Goal: Transaction & Acquisition: Obtain resource

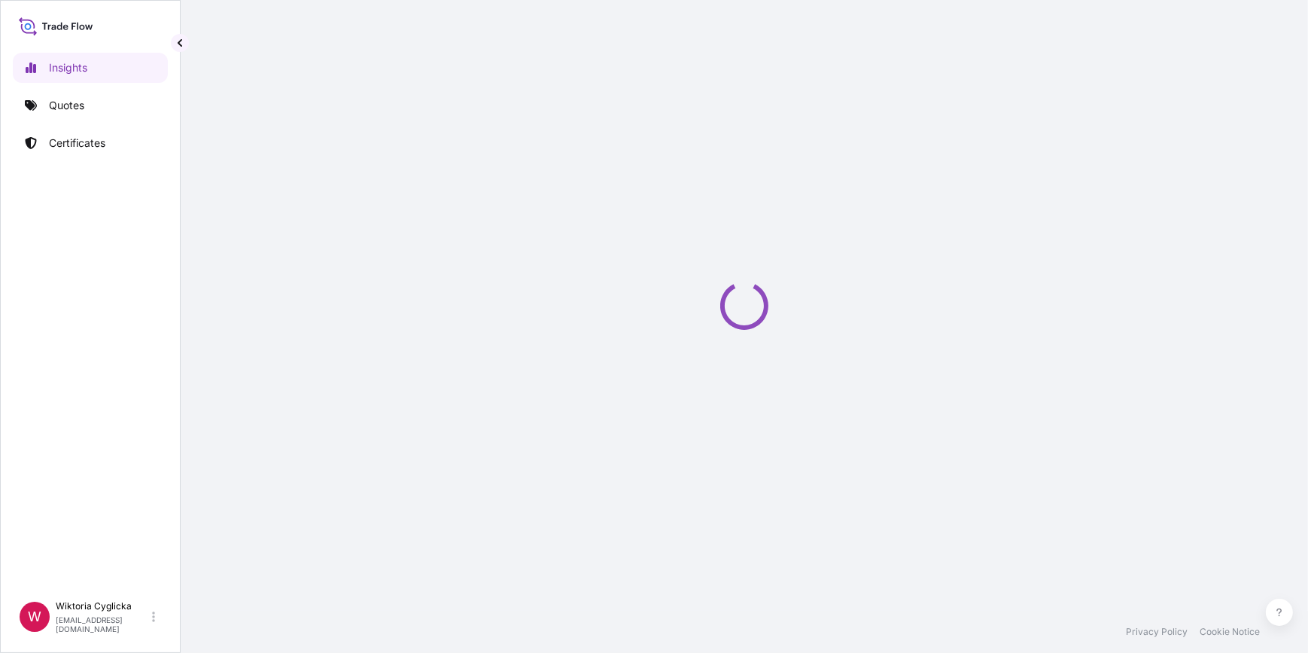
select select "2025"
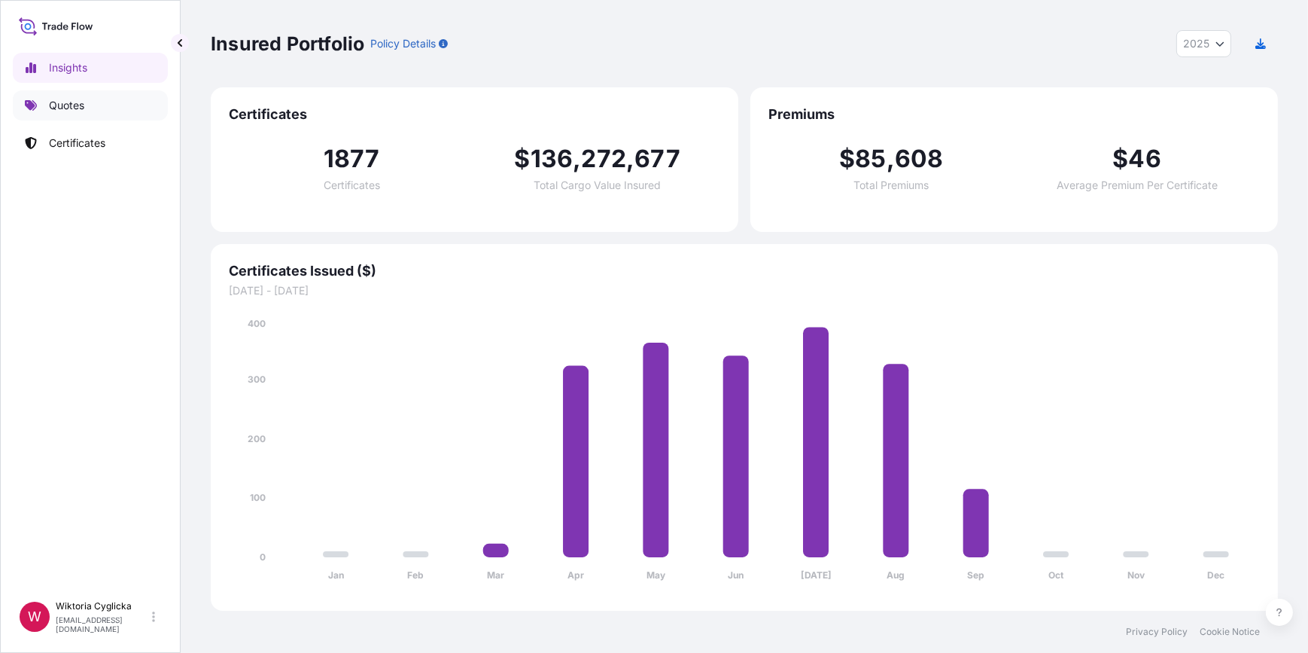
click at [116, 115] on link "Quotes" at bounding box center [90, 105] width 155 height 30
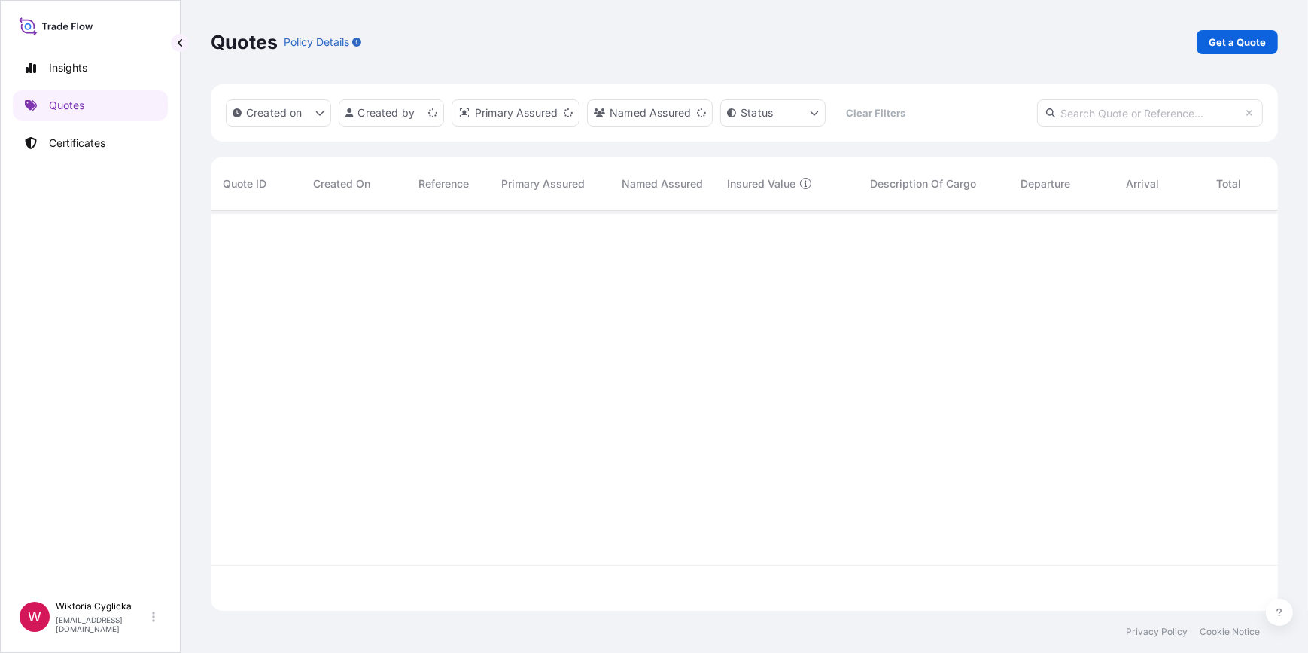
scroll to position [397, 1057]
click at [1177, 114] on input "text" at bounding box center [1150, 112] width 226 height 27
paste input "S02042810"
type input "S02042810"
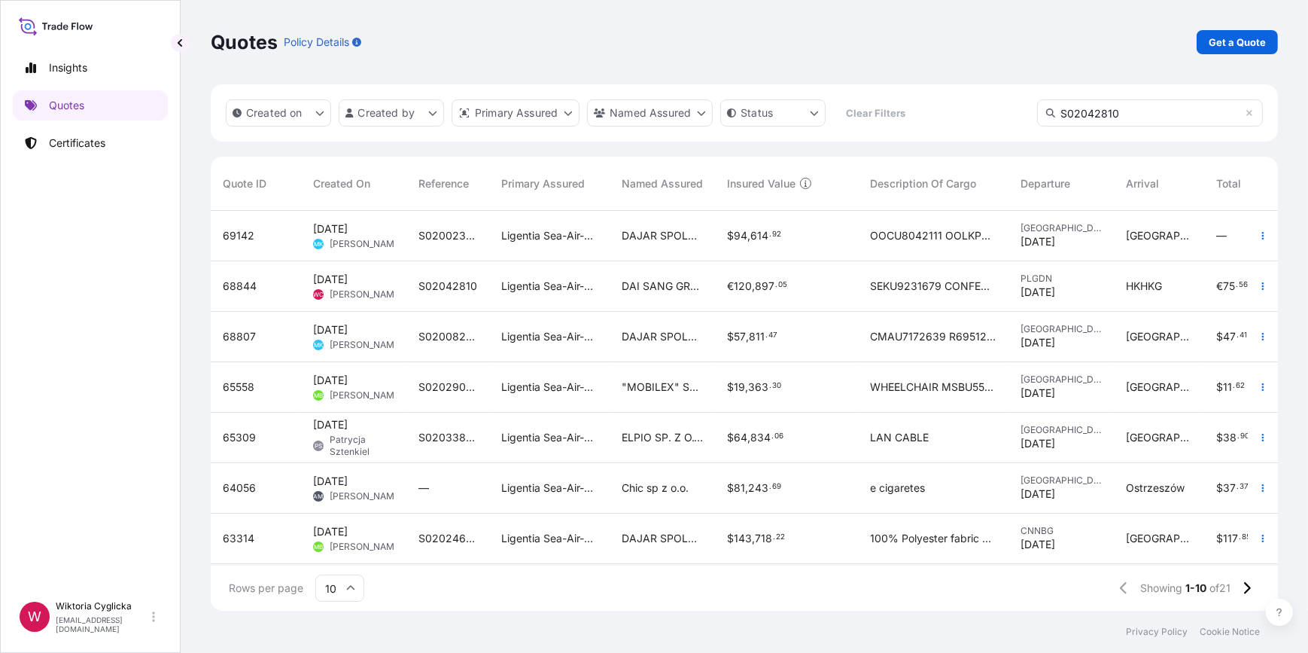
click at [1144, 118] on input "S02042810" at bounding box center [1150, 112] width 226 height 27
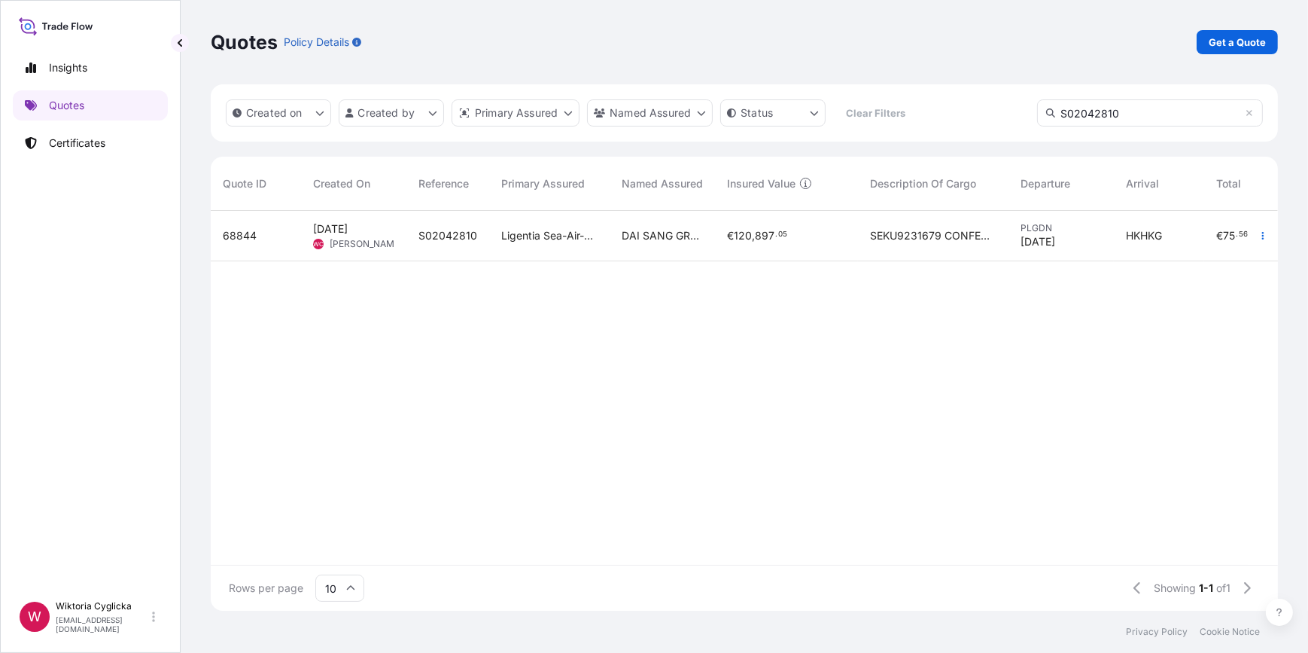
click at [1129, 107] on input "S02042810" at bounding box center [1150, 112] width 226 height 27
click at [513, 238] on span "Ligentia Sea-Air-Rail Sp. z o.o." at bounding box center [549, 235] width 96 height 15
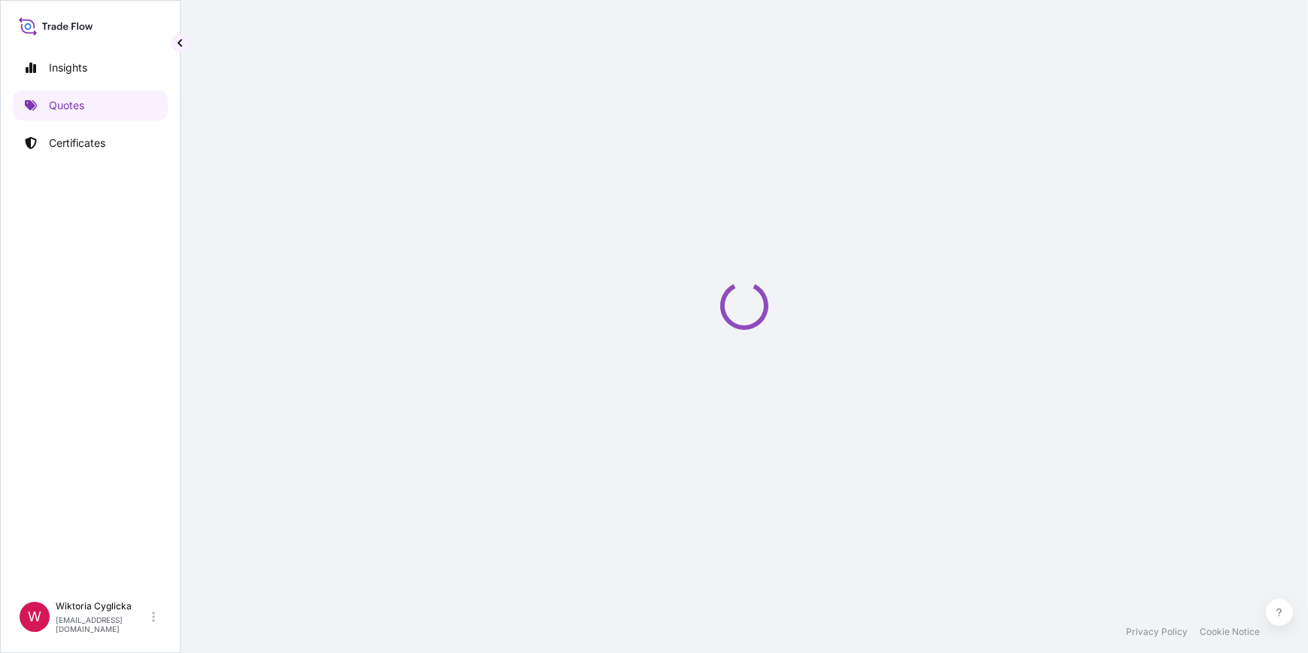
select select "Road / [GEOGRAPHIC_DATA]"
select select "Sea"
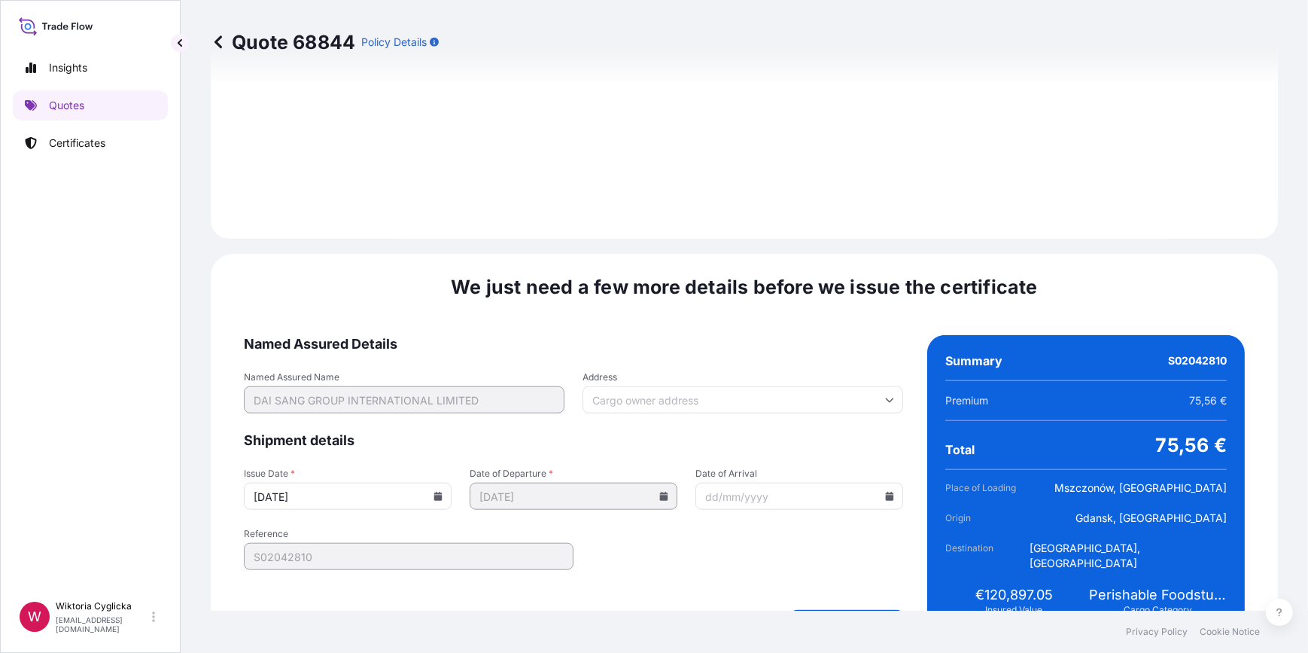
scroll to position [1801, 0]
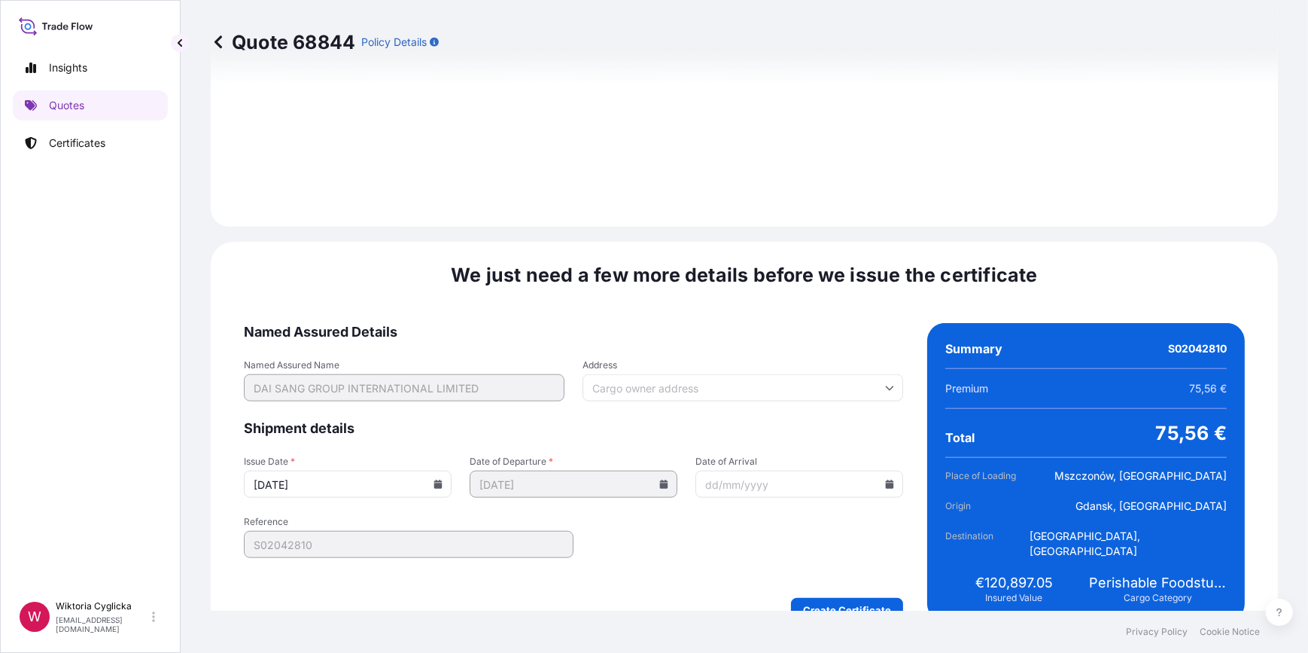
click at [437, 479] on icon at bounding box center [438, 483] width 8 height 9
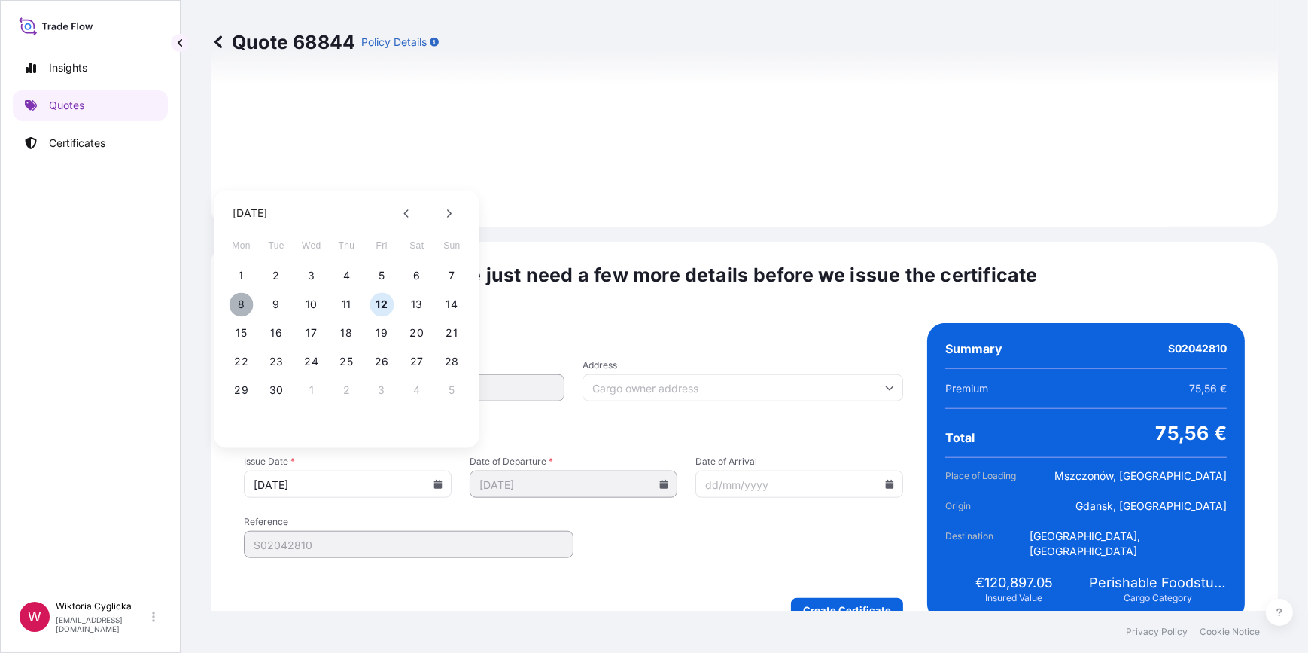
click at [248, 300] on button "8" at bounding box center [242, 304] width 24 height 24
type input "[DATE]"
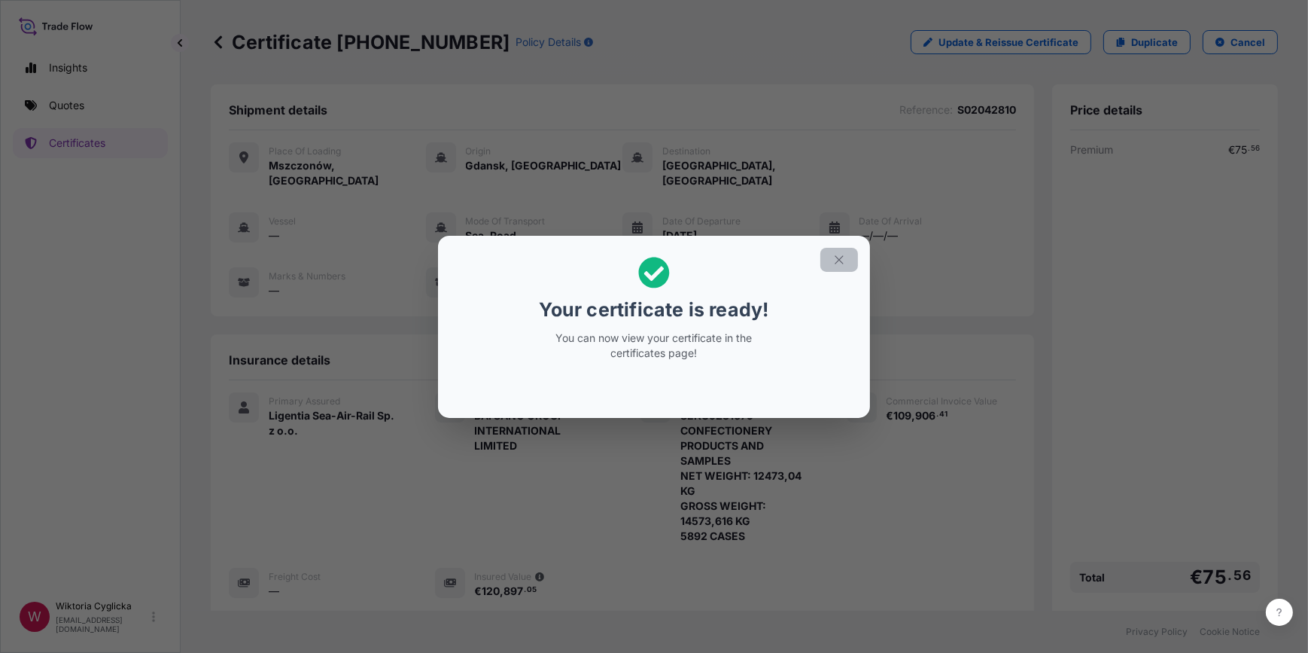
click at [842, 257] on icon "button" at bounding box center [839, 259] width 8 height 8
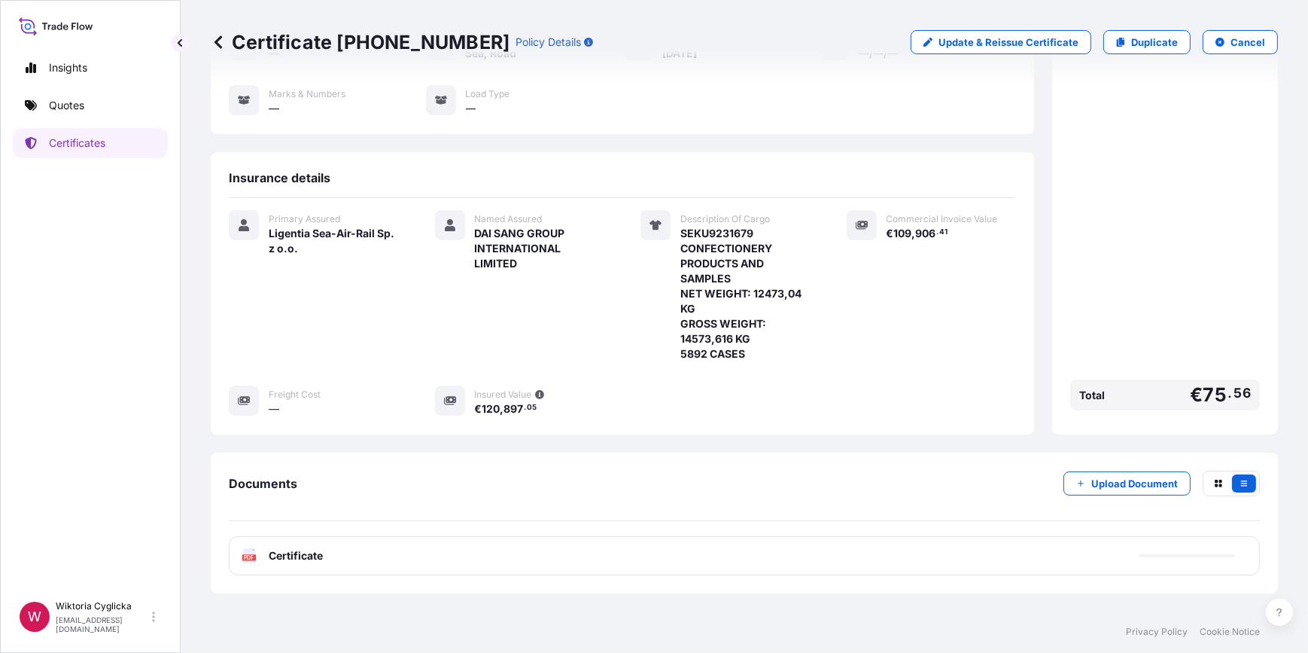
scroll to position [215, 0]
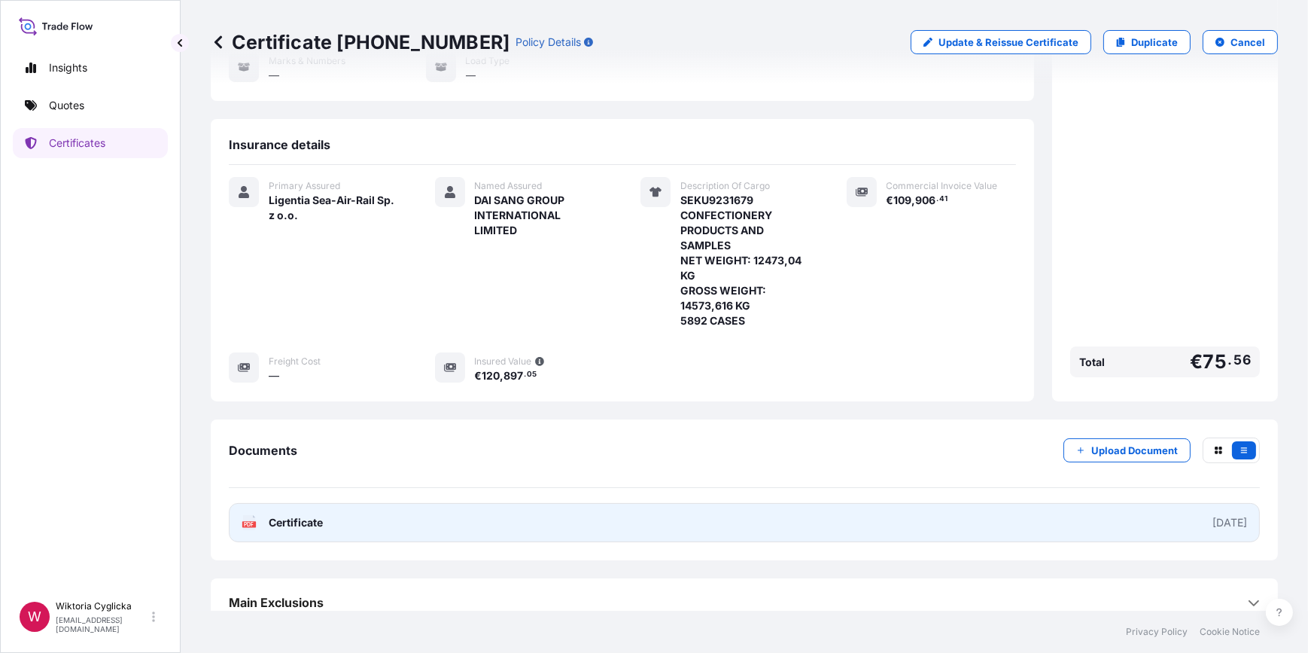
click at [582, 504] on link "PDF Certificate 2025-09-08" at bounding box center [744, 522] width 1031 height 39
